Goal: Find specific page/section: Find specific page/section

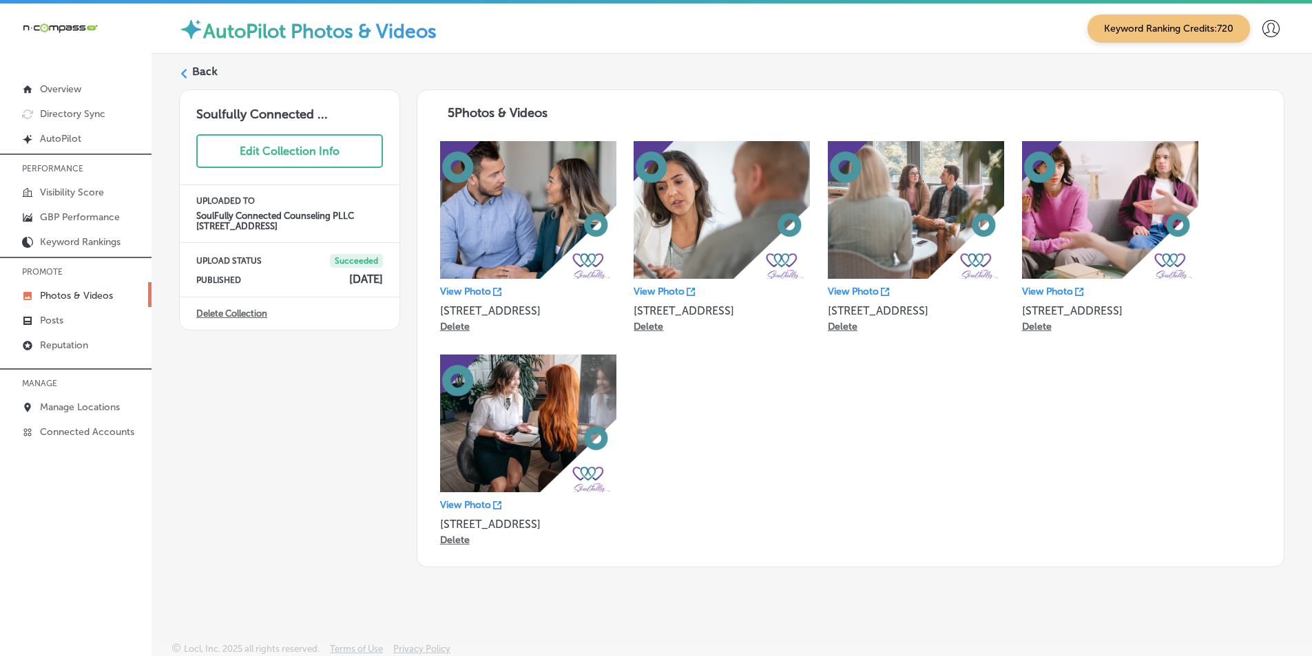
click at [187, 70] on icon at bounding box center [184, 74] width 10 height 10
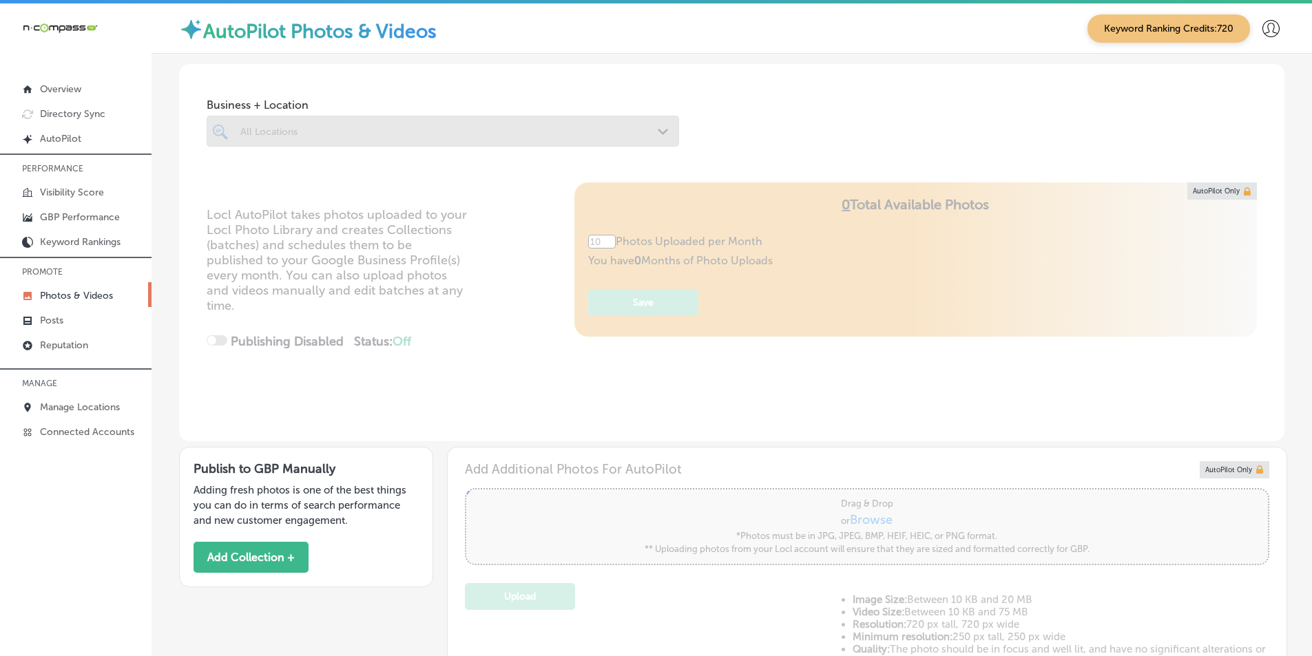
click at [303, 128] on div at bounding box center [443, 131] width 472 height 31
type input "5"
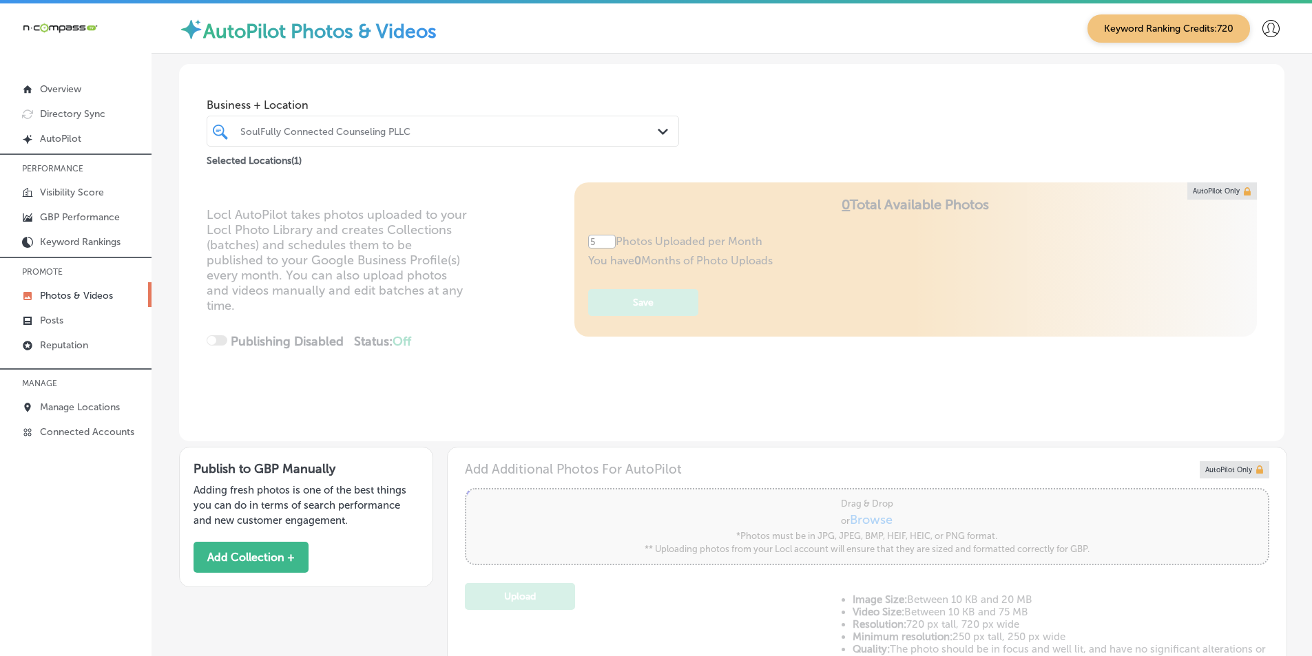
click at [446, 134] on div "SoulFully Connected Counseling PLLC" at bounding box center [449, 131] width 419 height 12
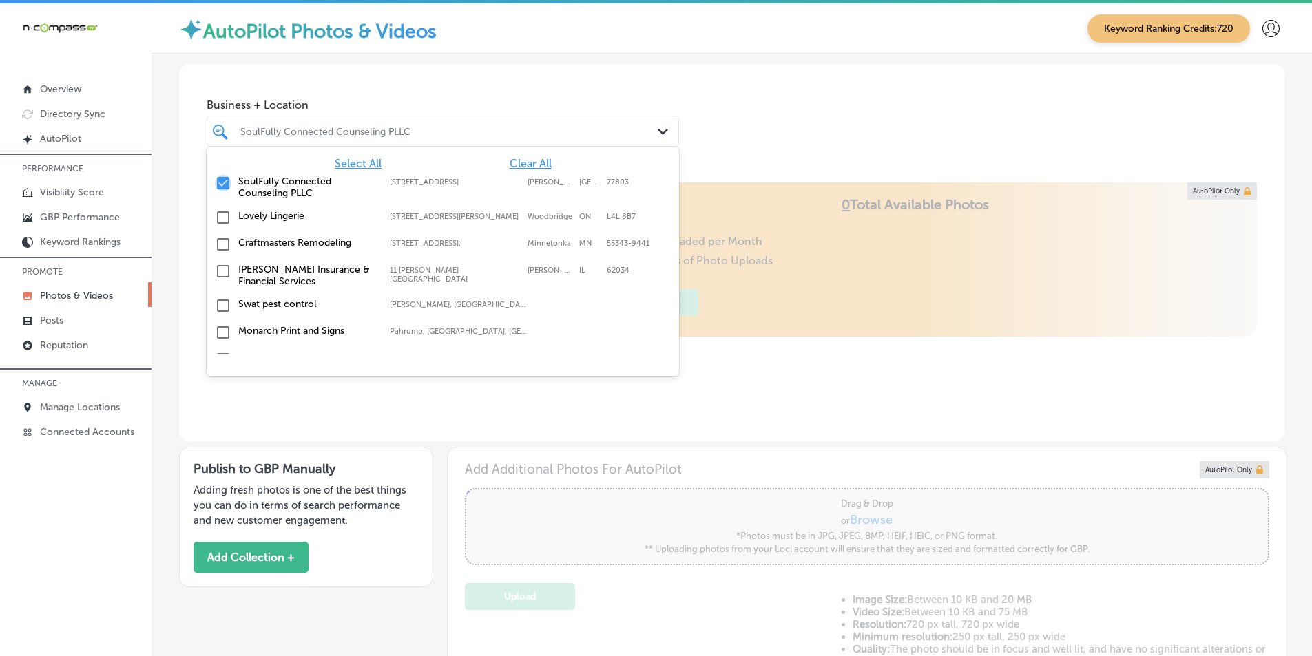
click at [220, 181] on input "checkbox" at bounding box center [223, 183] width 17 height 17
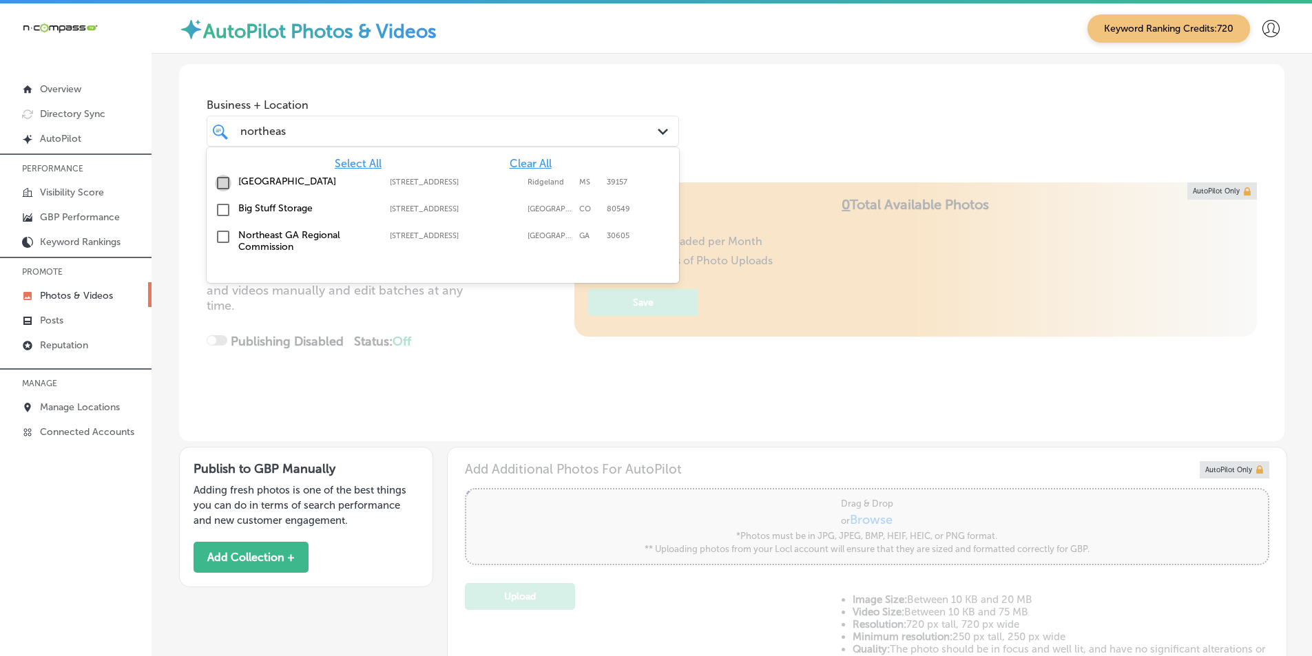
click at [222, 180] on input "checkbox" at bounding box center [223, 183] width 17 height 17
type input "northeas"
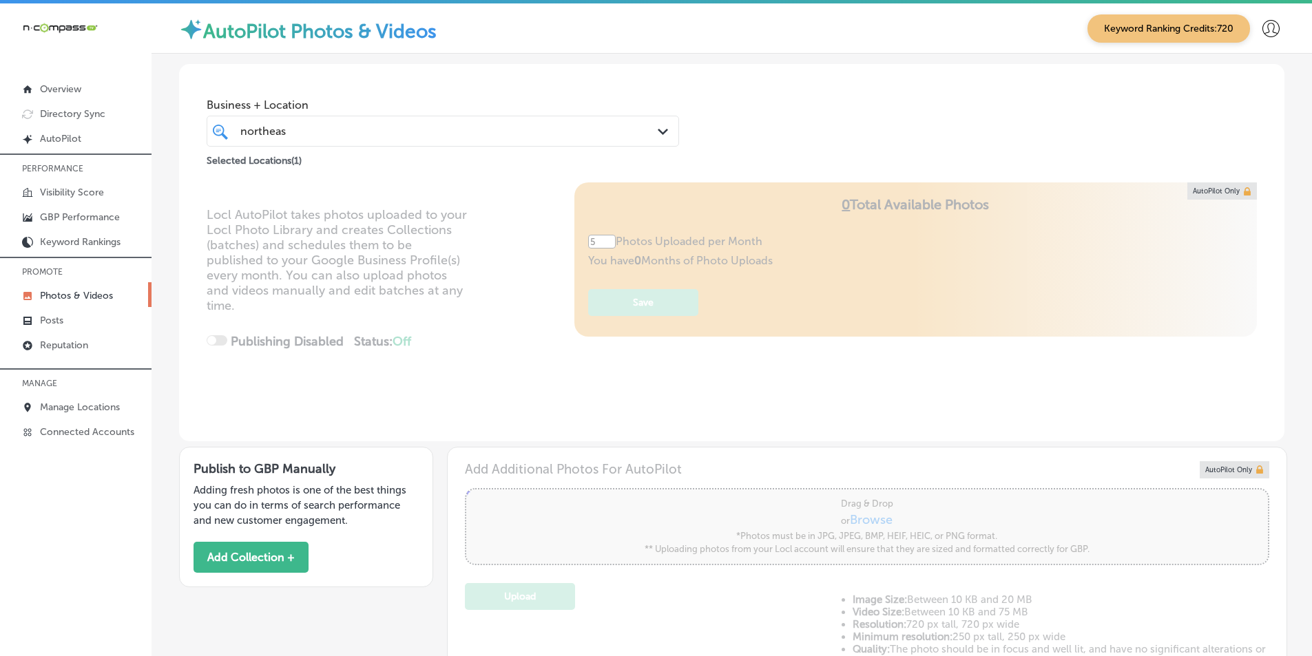
drag, startPoint x: 817, startPoint y: 141, endPoint x: 751, endPoint y: 185, distance: 79.4
click at [817, 141] on div "Business + Location [GEOGRAPHIC_DATA] Path Created with Sketch. Selected Locati…" at bounding box center [731, 116] width 1105 height 105
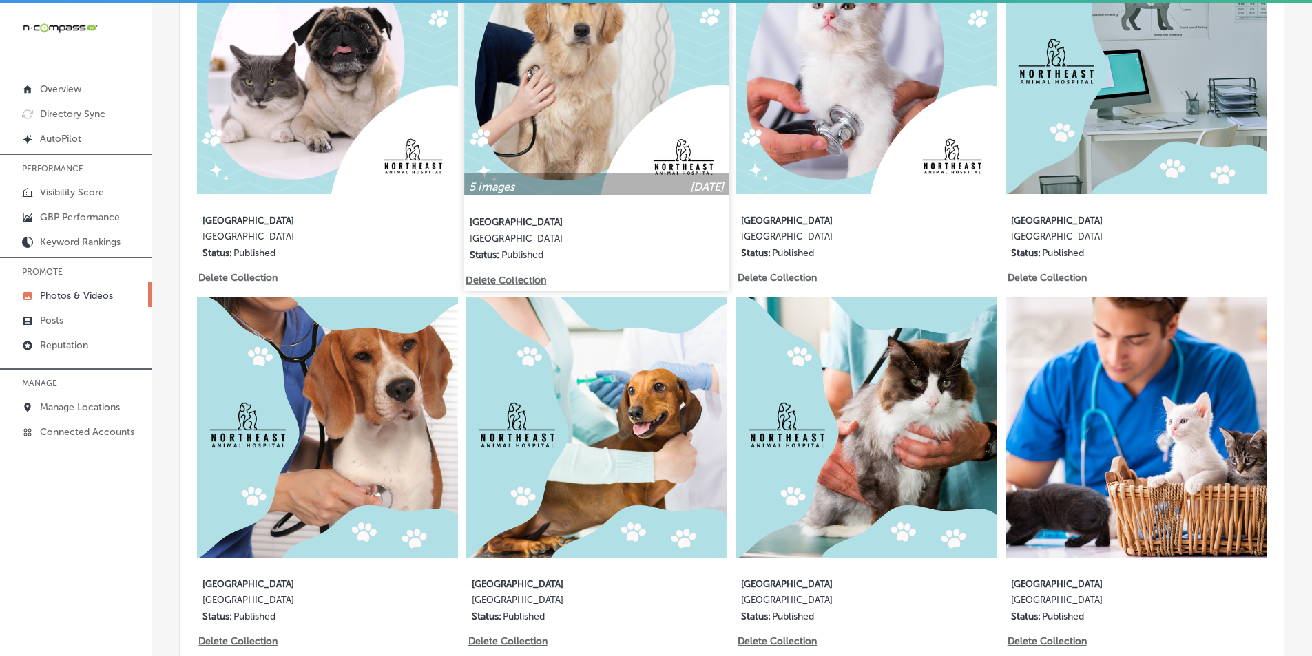
scroll to position [2065, 0]
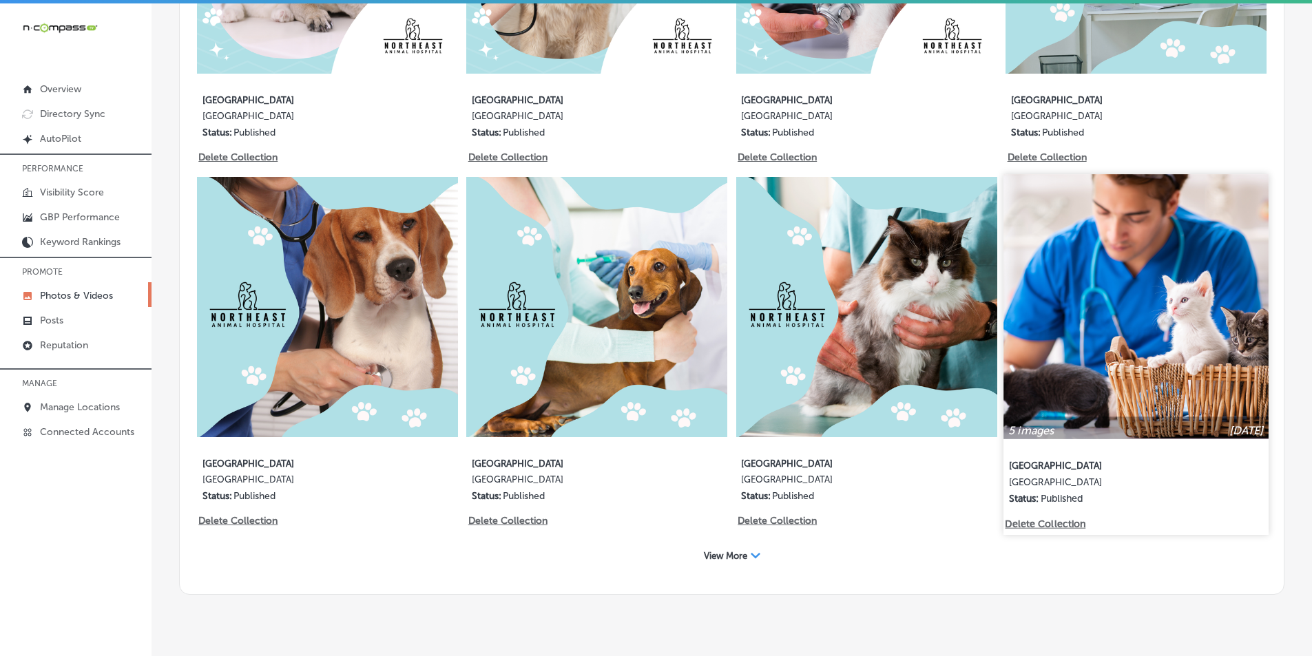
click at [1180, 281] on img at bounding box center [1136, 306] width 264 height 264
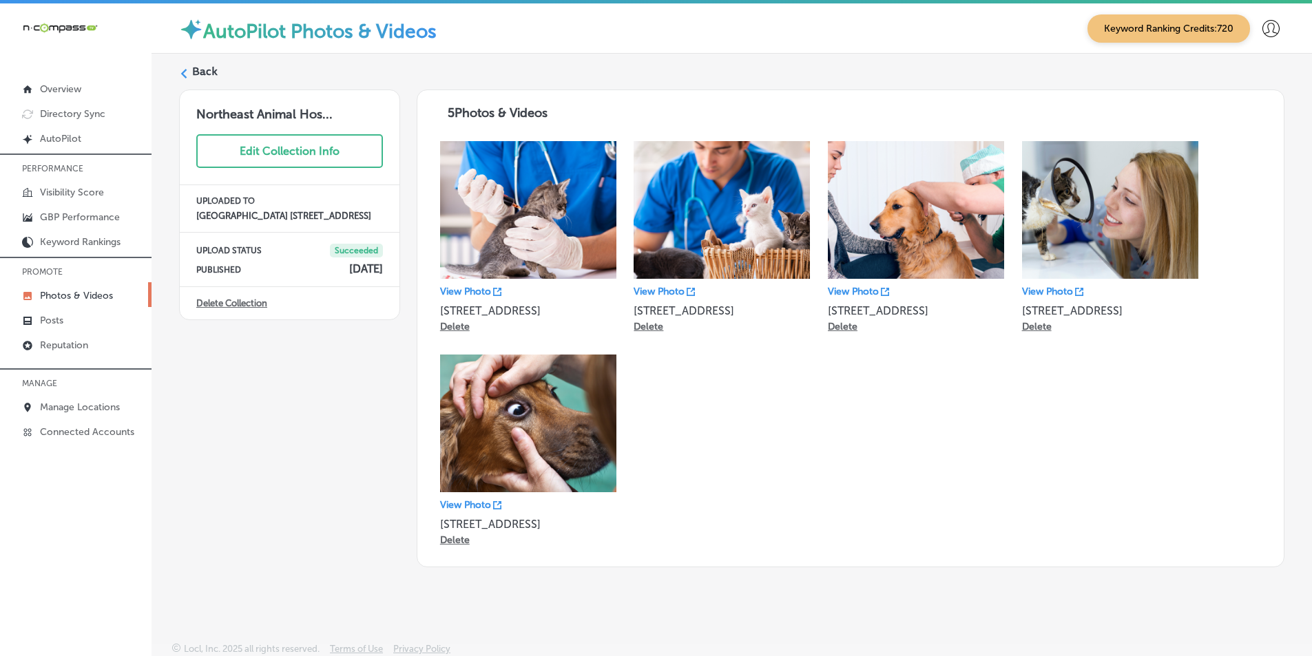
click at [191, 71] on div "Back" at bounding box center [731, 76] width 1105 height 25
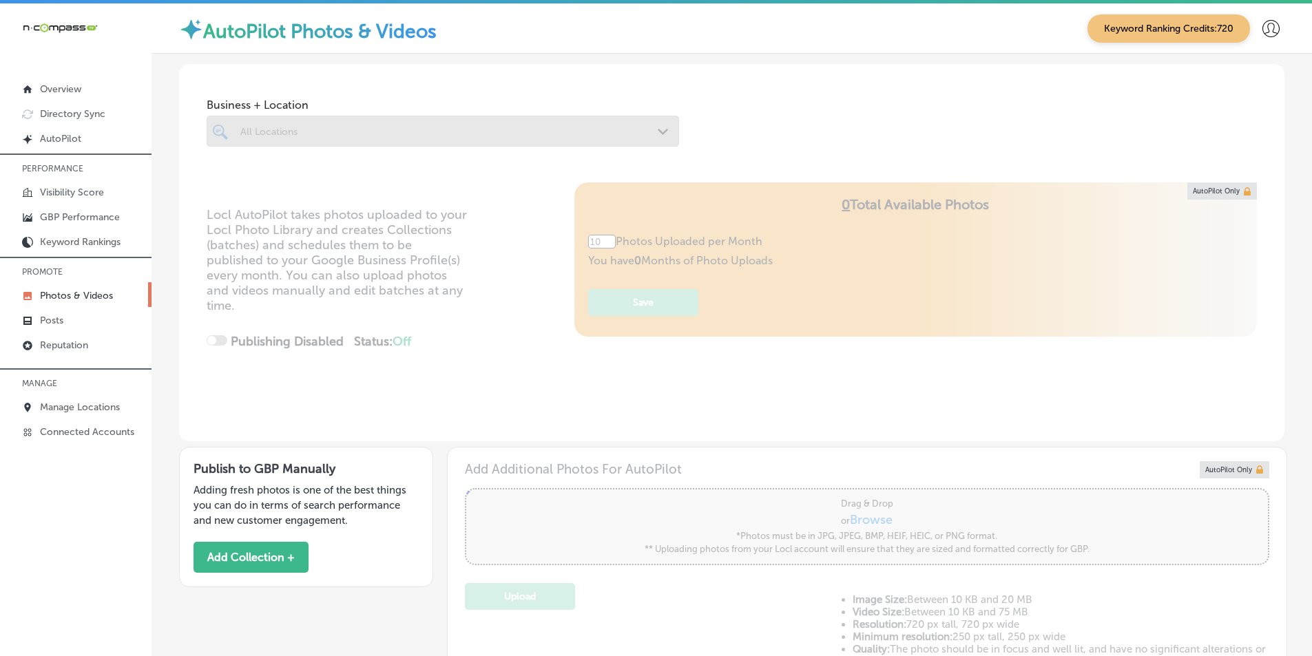
type input "5"
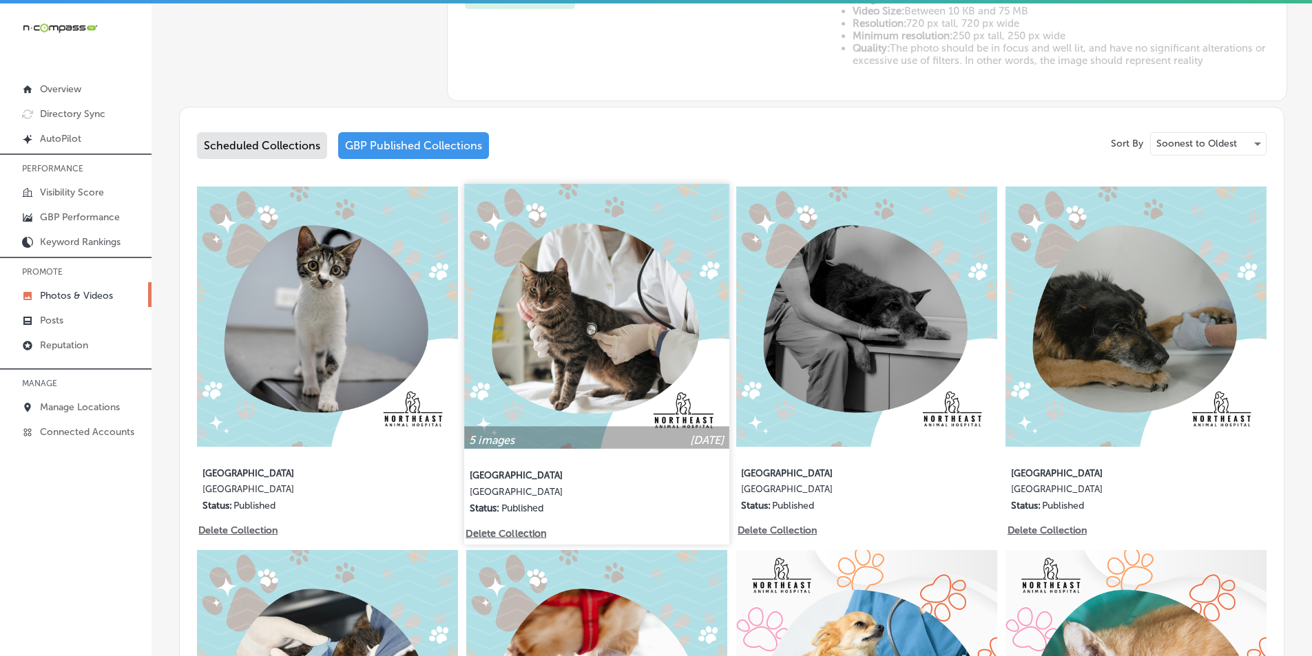
scroll to position [620, 0]
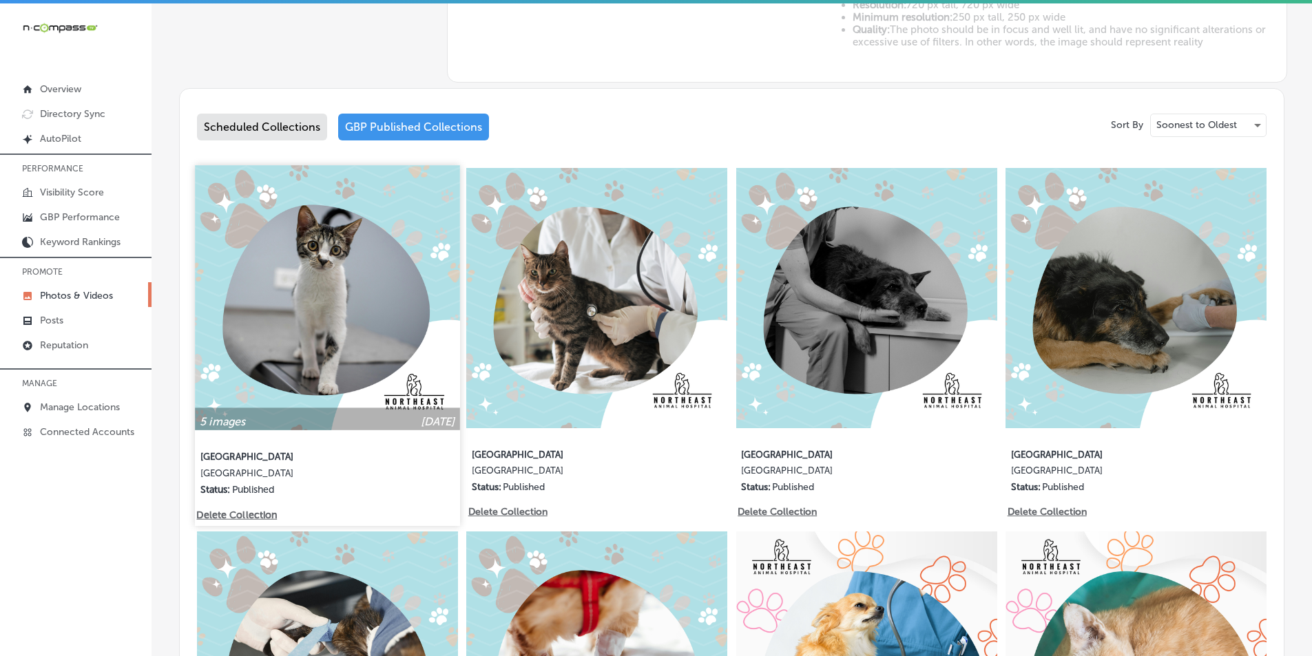
click at [302, 302] on img at bounding box center [327, 297] width 264 height 264
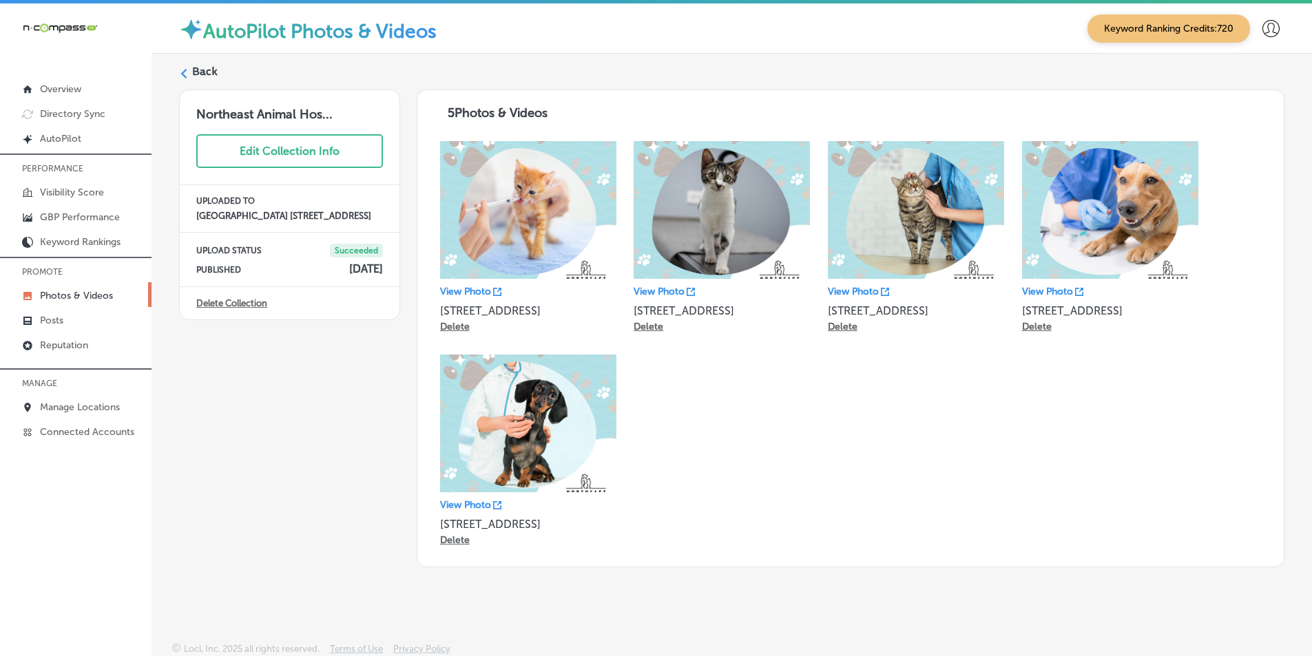
click at [189, 67] on div "Back" at bounding box center [731, 76] width 1105 height 25
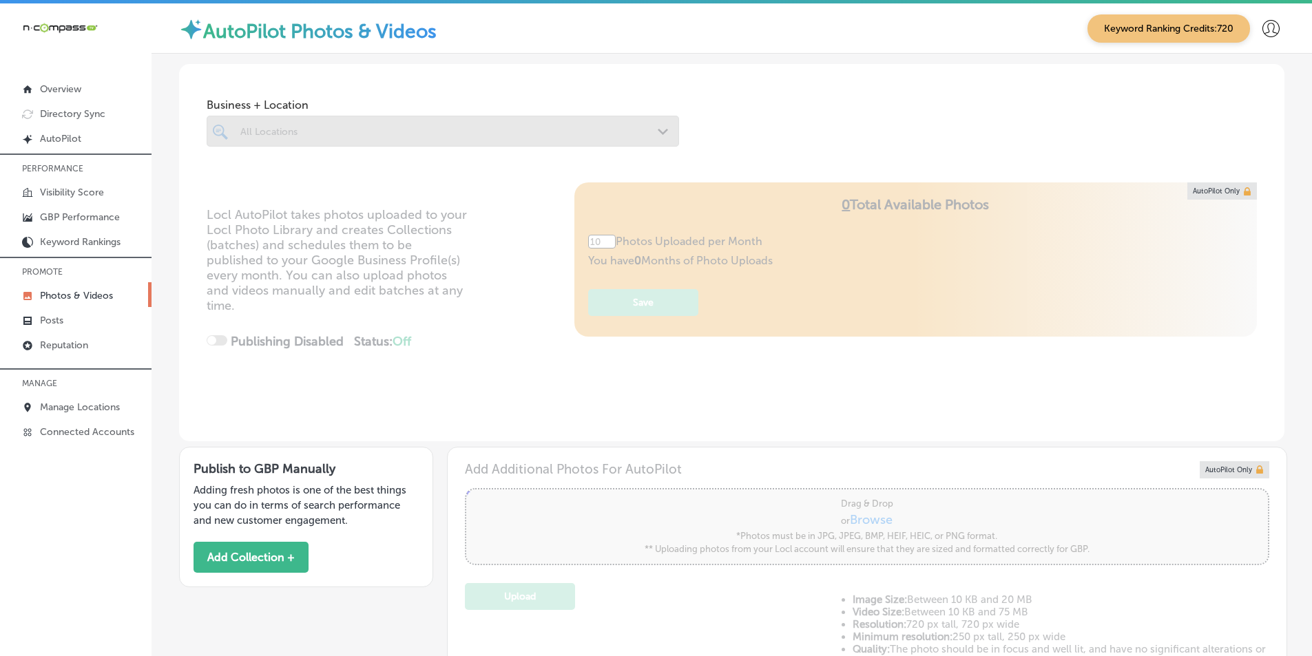
type input "5"
